Goal: Task Accomplishment & Management: Manage account settings

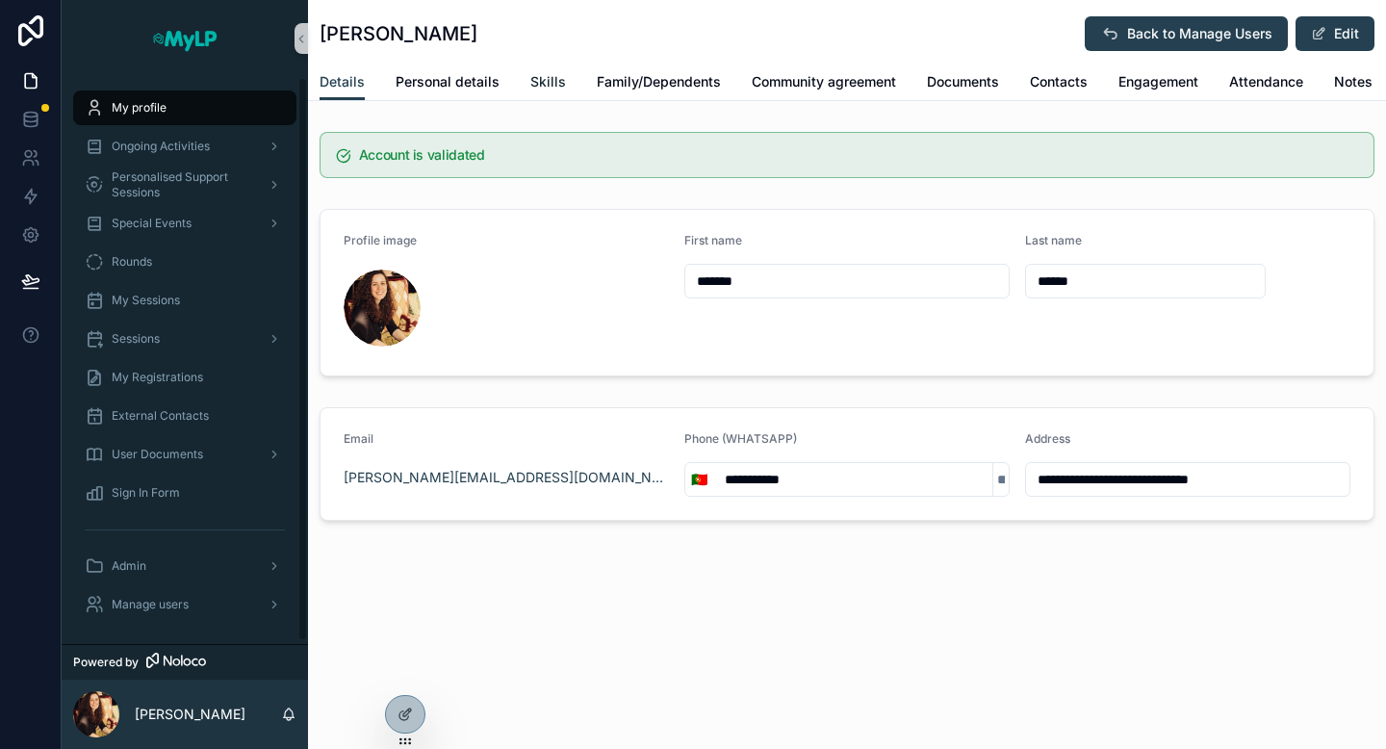
click at [535, 77] on span "Skills" at bounding box center [548, 81] width 36 height 19
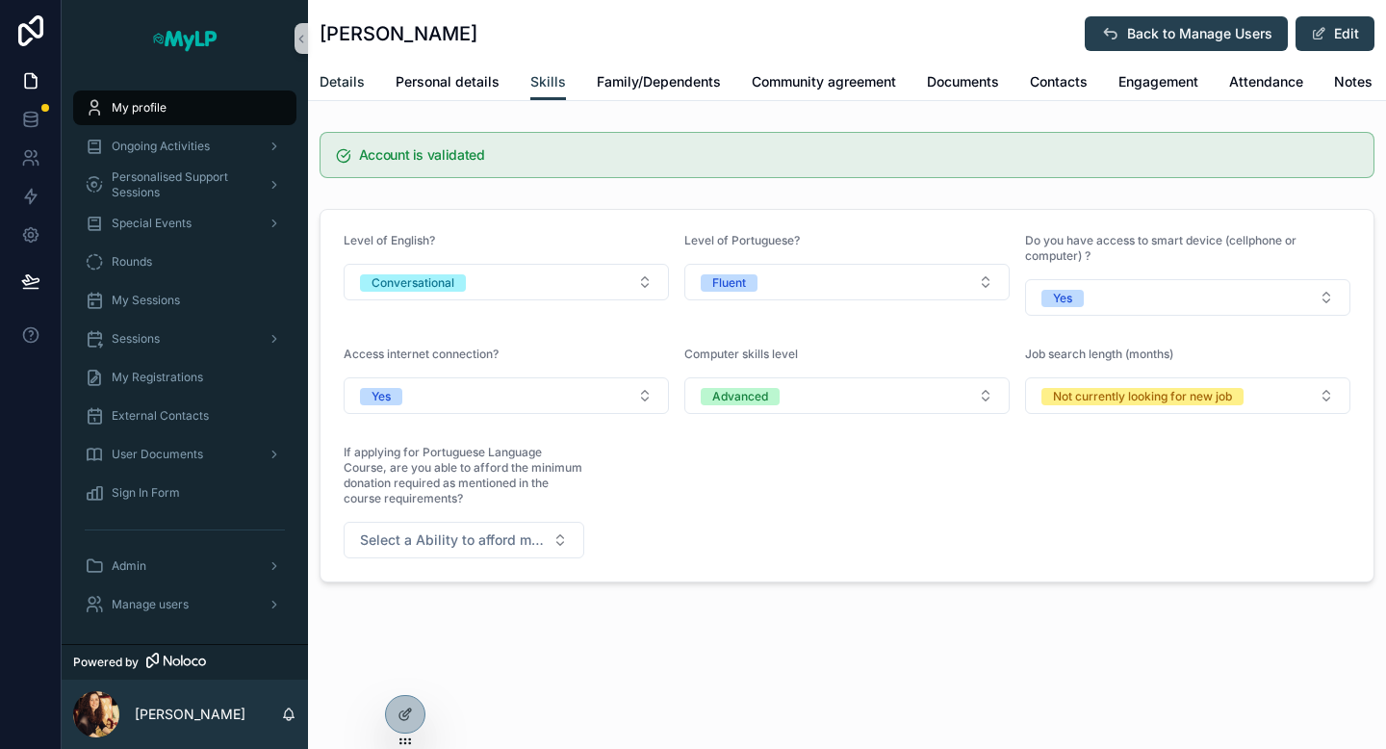
click at [347, 79] on span "Details" at bounding box center [342, 81] width 45 height 19
